Goal: Information Seeking & Learning: Learn about a topic

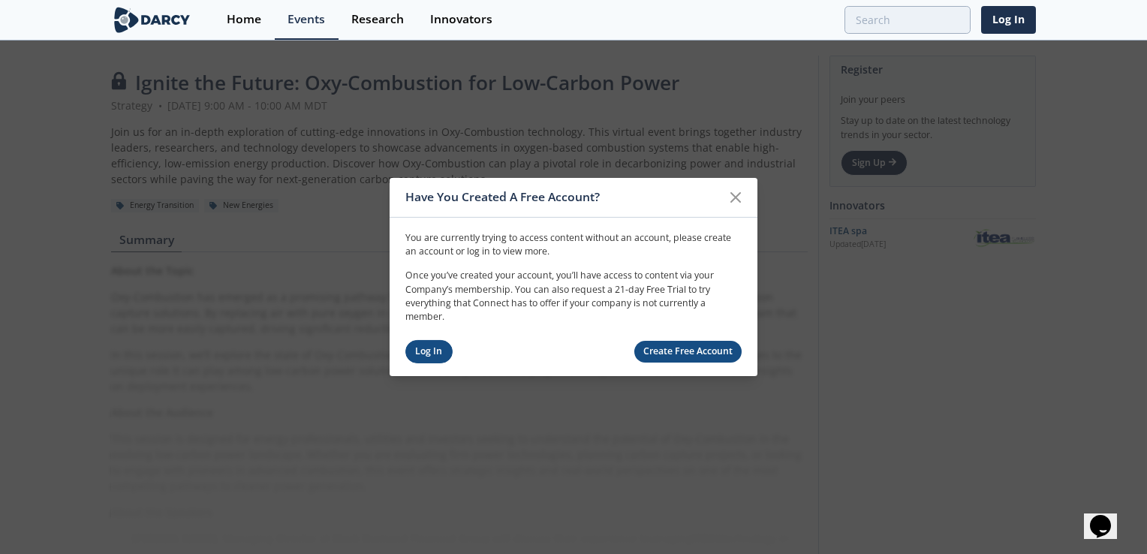
click at [423, 350] on link "Log In" at bounding box center [428, 351] width 47 height 23
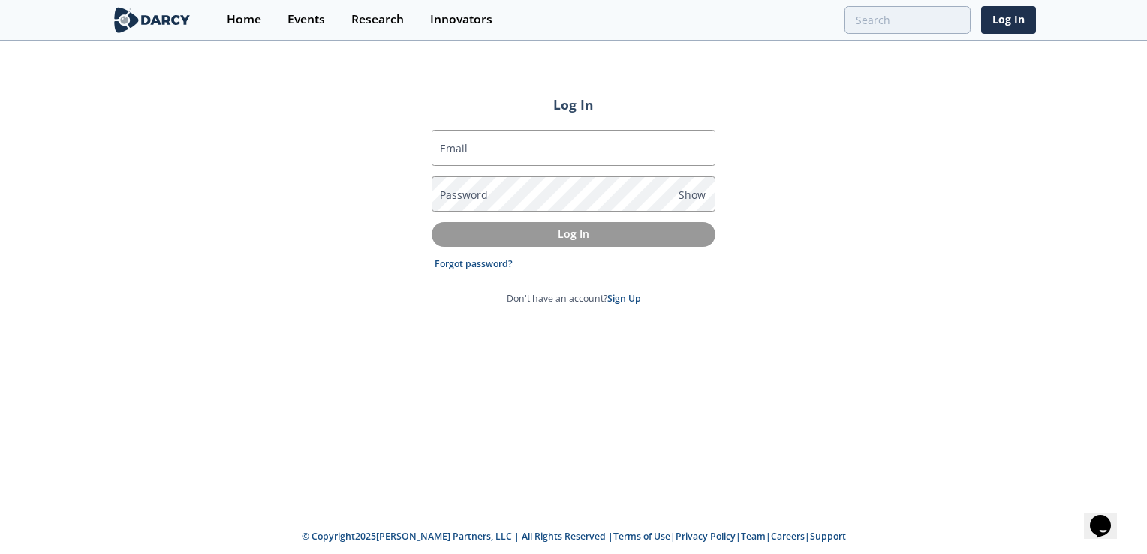
type input "[EMAIL_ADDRESS][DOMAIN_NAME]"
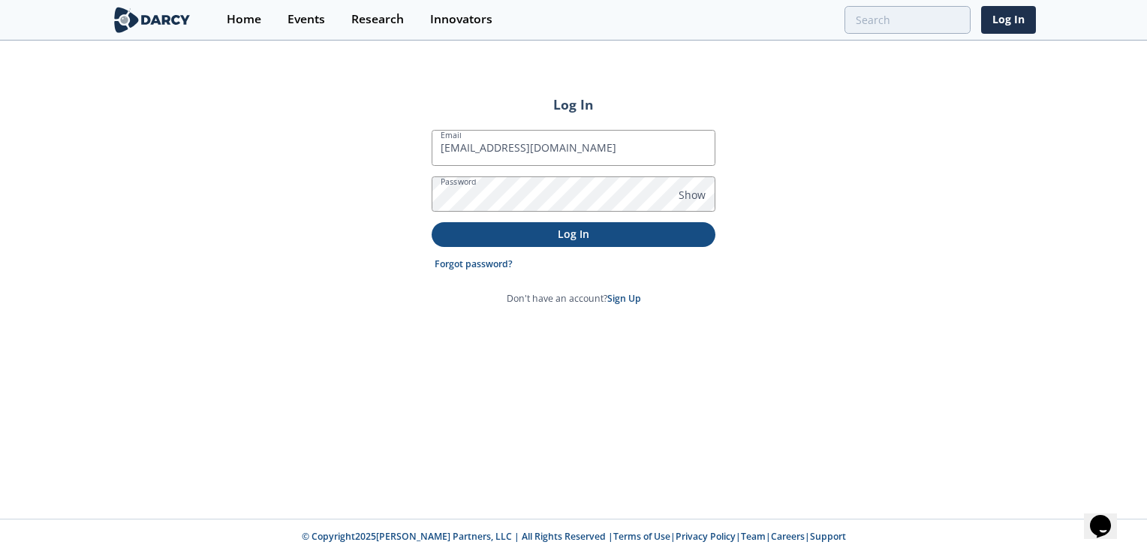
click at [576, 226] on p "Log In" at bounding box center [573, 234] width 263 height 16
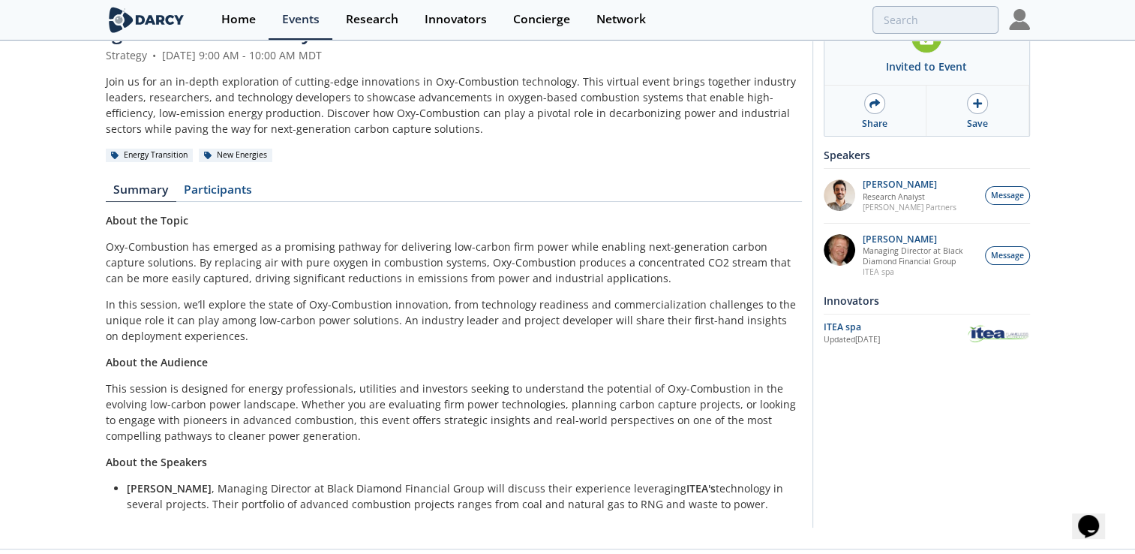
scroll to position [80, 0]
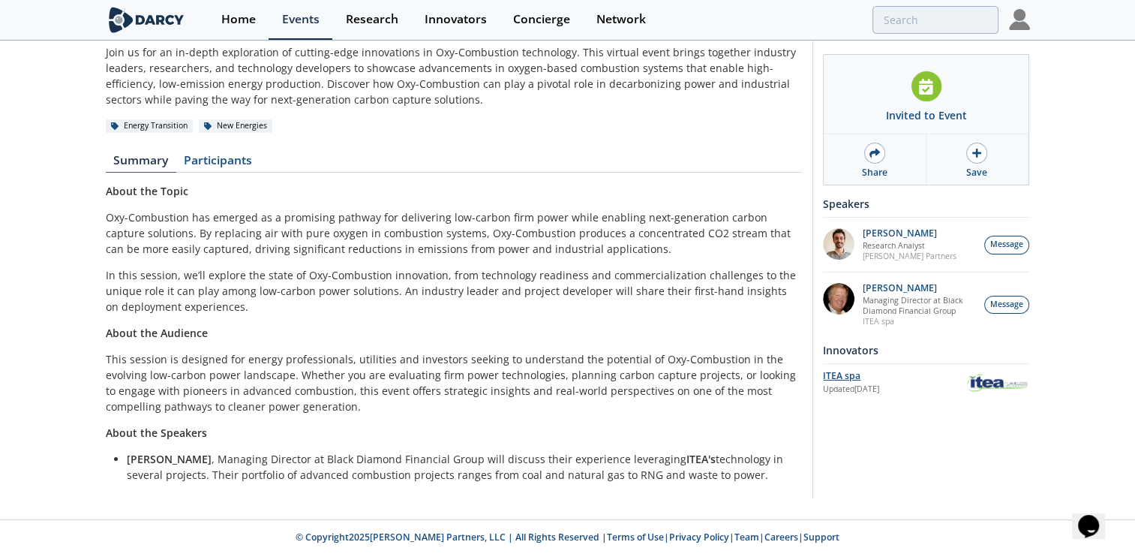
click at [846, 373] on div "ITEA spa" at bounding box center [894, 376] width 143 height 14
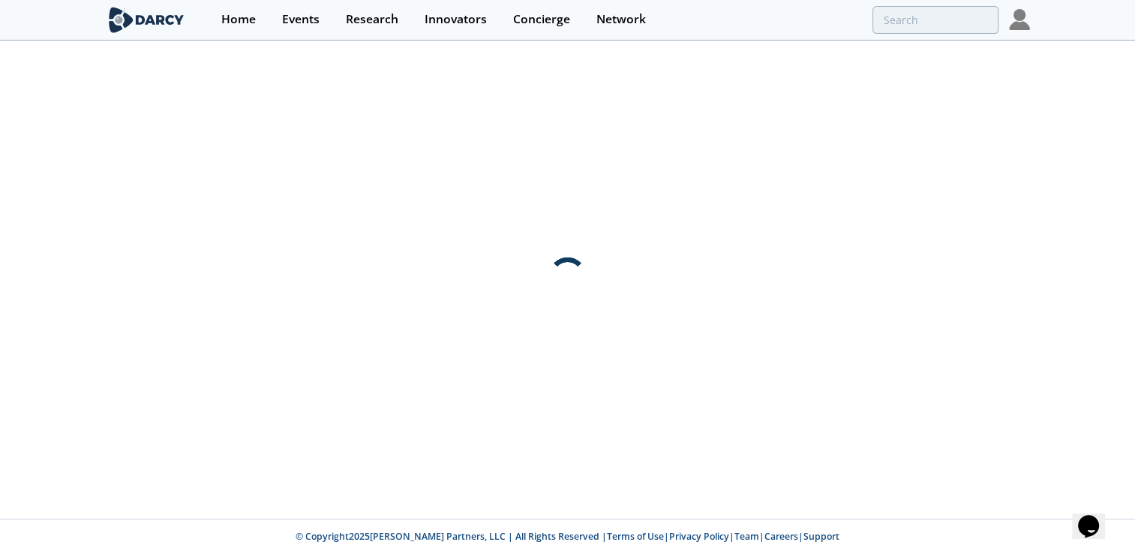
scroll to position [0, 0]
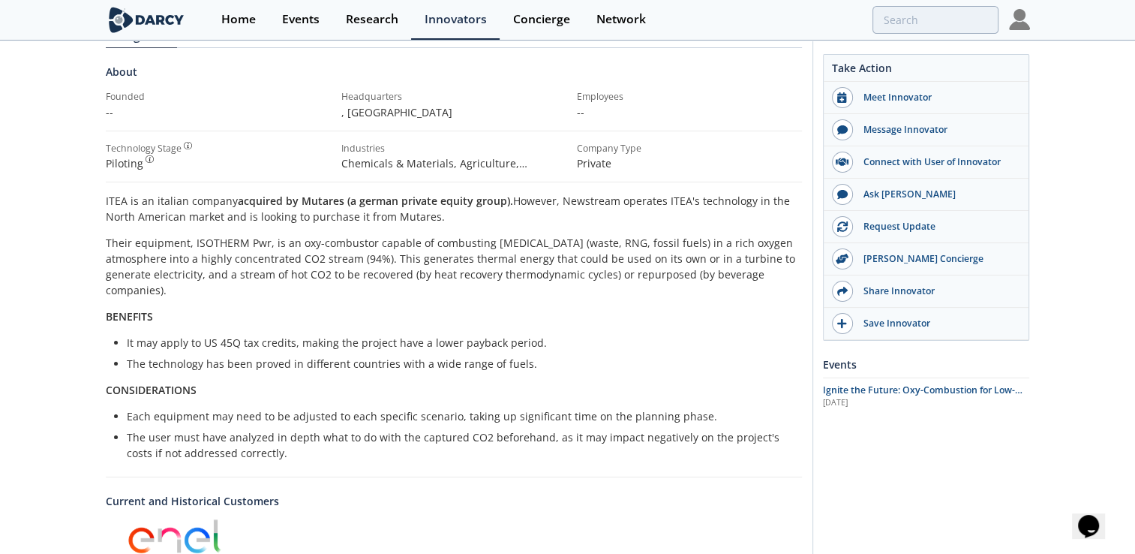
scroll to position [225, 0]
